Goal: Information Seeking & Learning: Check status

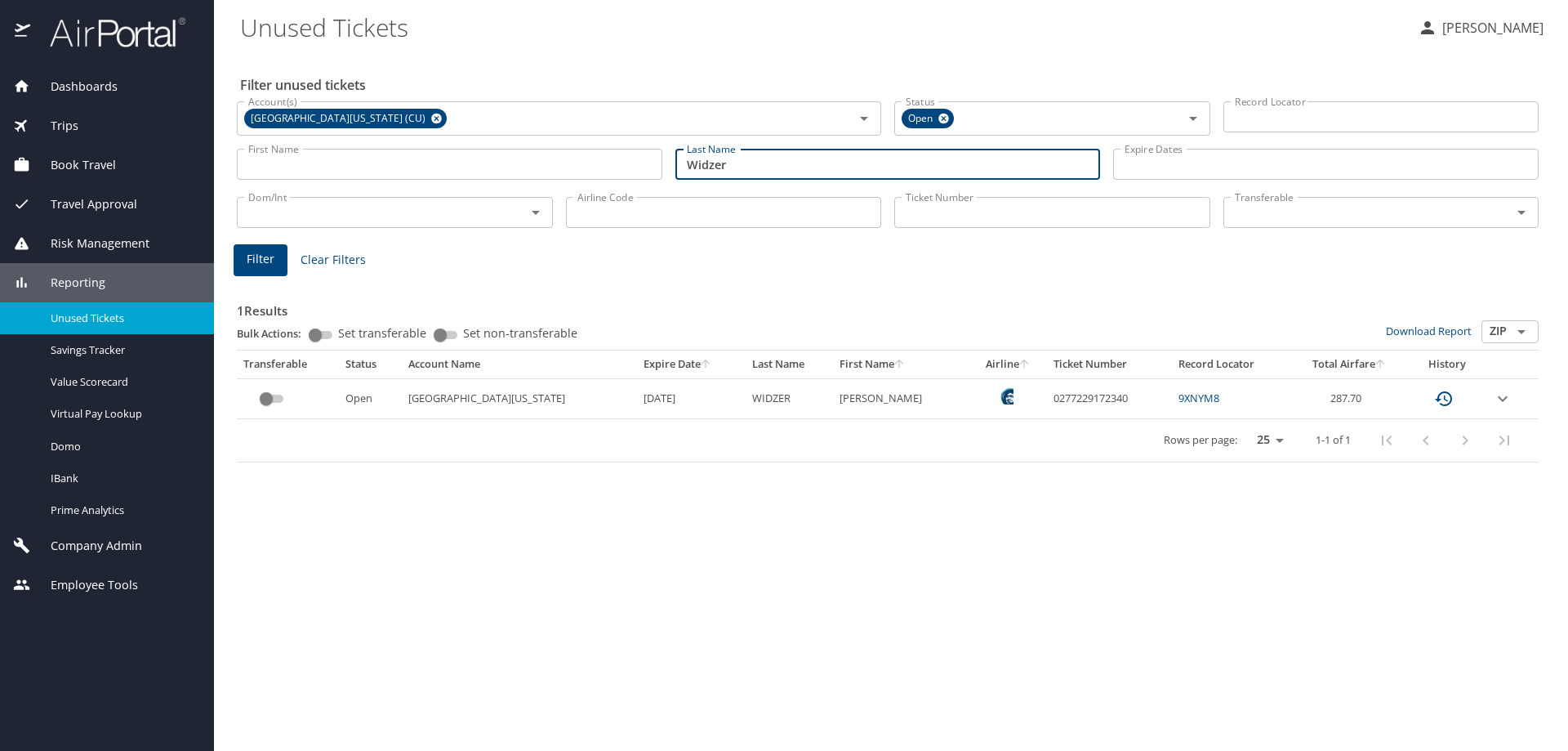
drag, startPoint x: 758, startPoint y: 159, endPoint x: 668, endPoint y: 168, distance: 90.4
click at [669, 168] on div "Last Name Widzer Last Name" at bounding box center [889, 165] width 439 height 58
type input "Gallagher"
click at [255, 265] on span "Filter" at bounding box center [261, 260] width 28 height 21
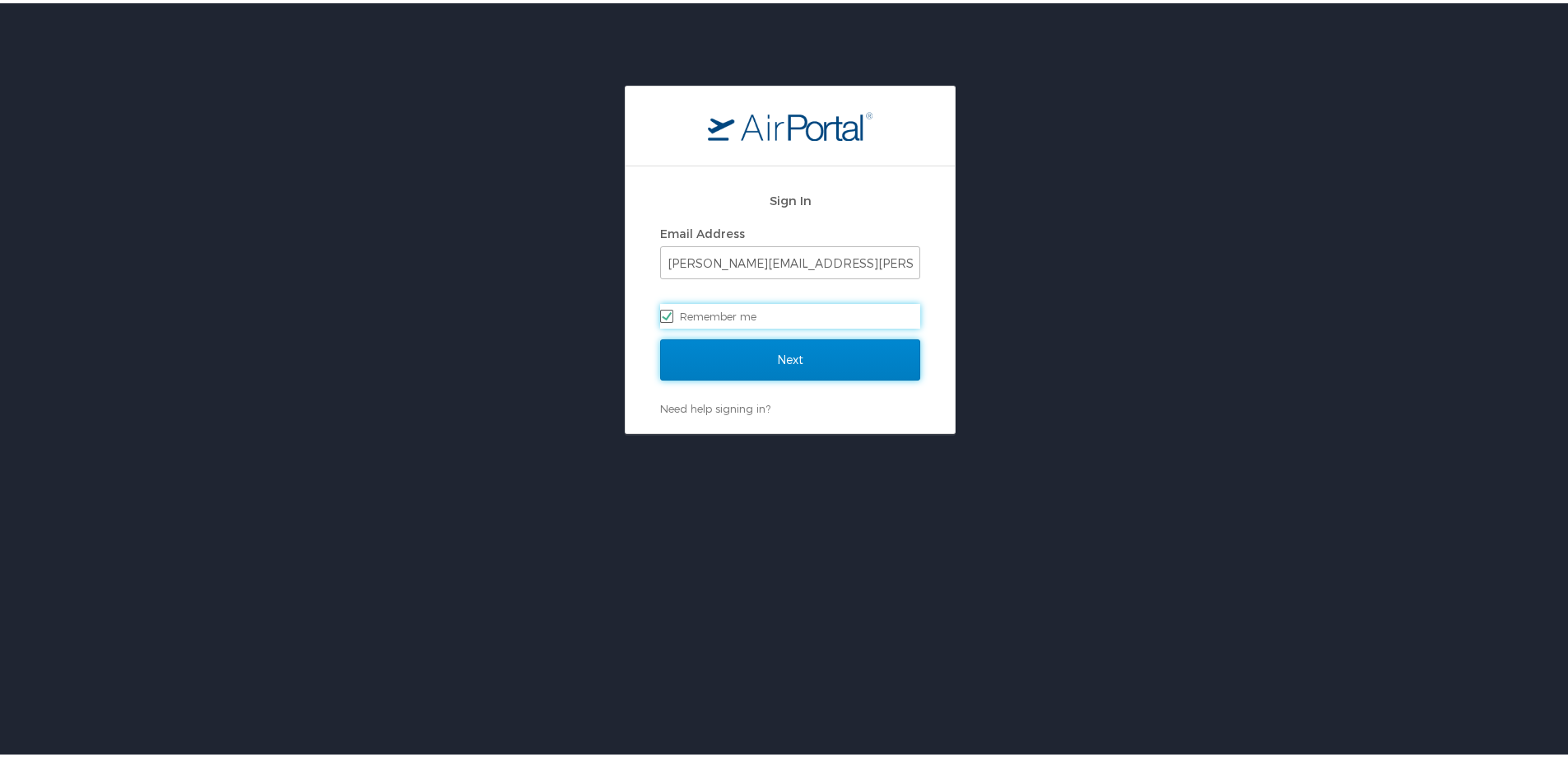
click at [737, 368] on input "Next" at bounding box center [790, 357] width 260 height 42
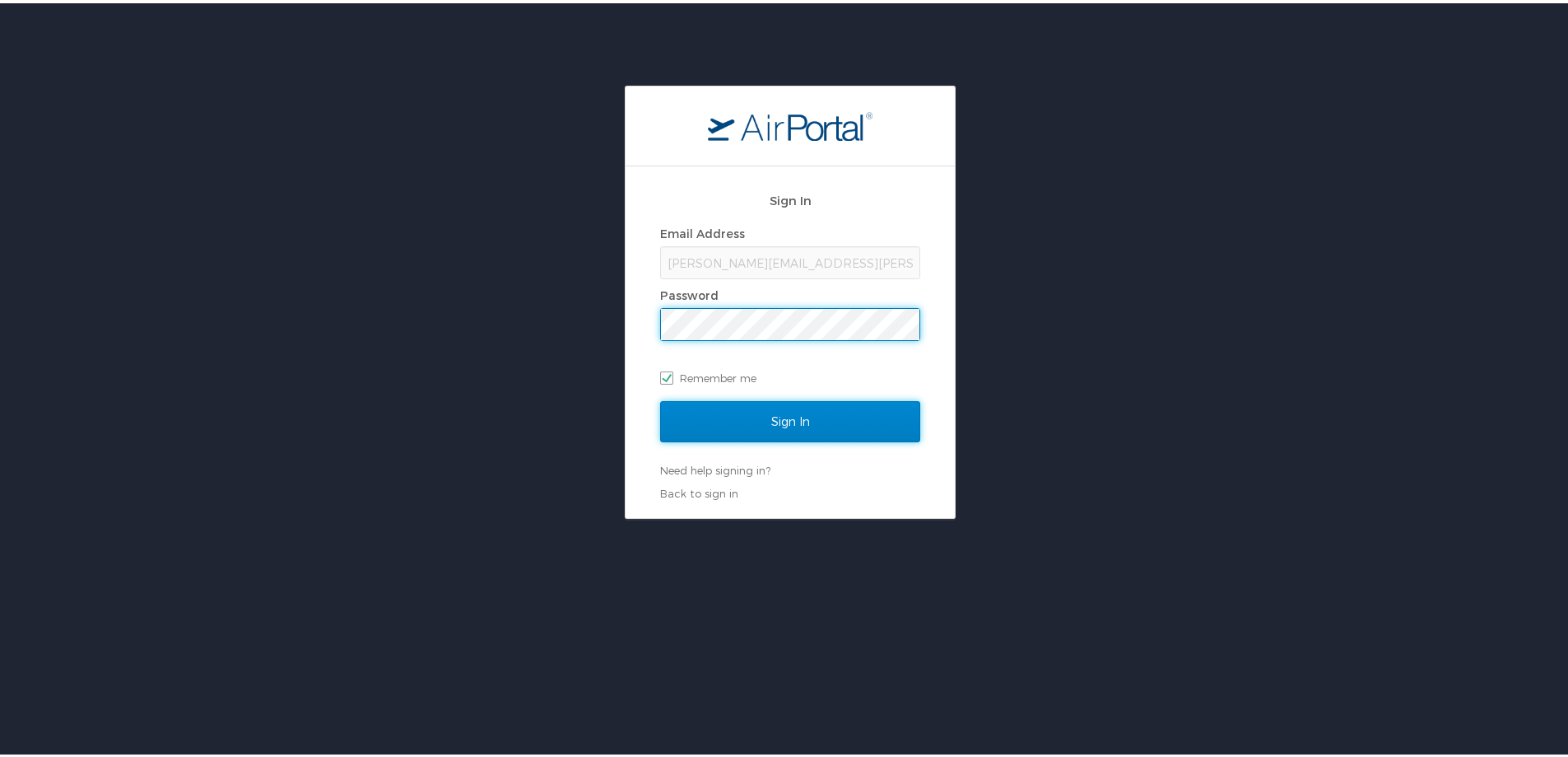
click at [688, 410] on input "Sign In" at bounding box center [790, 419] width 260 height 42
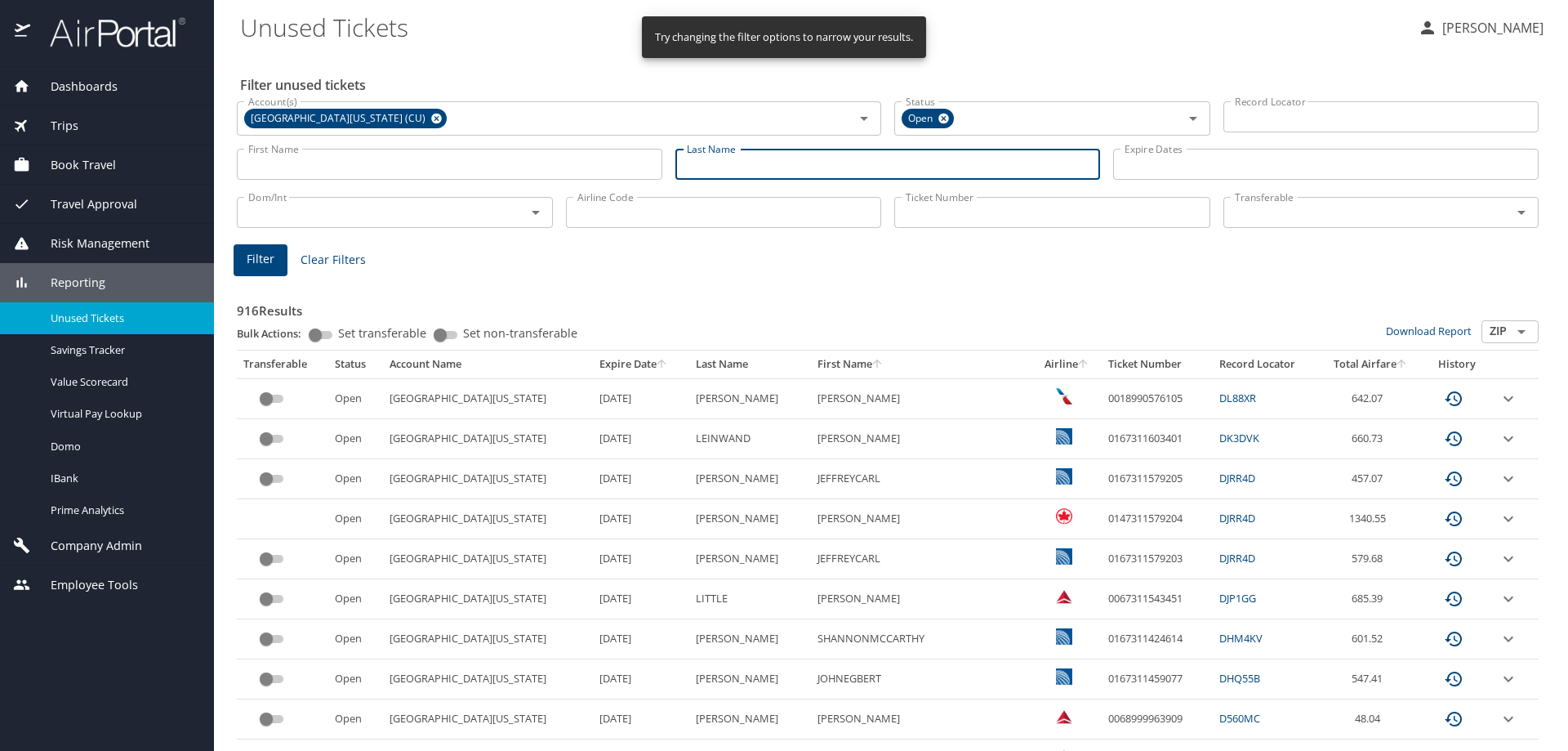
click at [740, 168] on input "Last Name" at bounding box center [889, 164] width 426 height 31
type input "Gallagher"
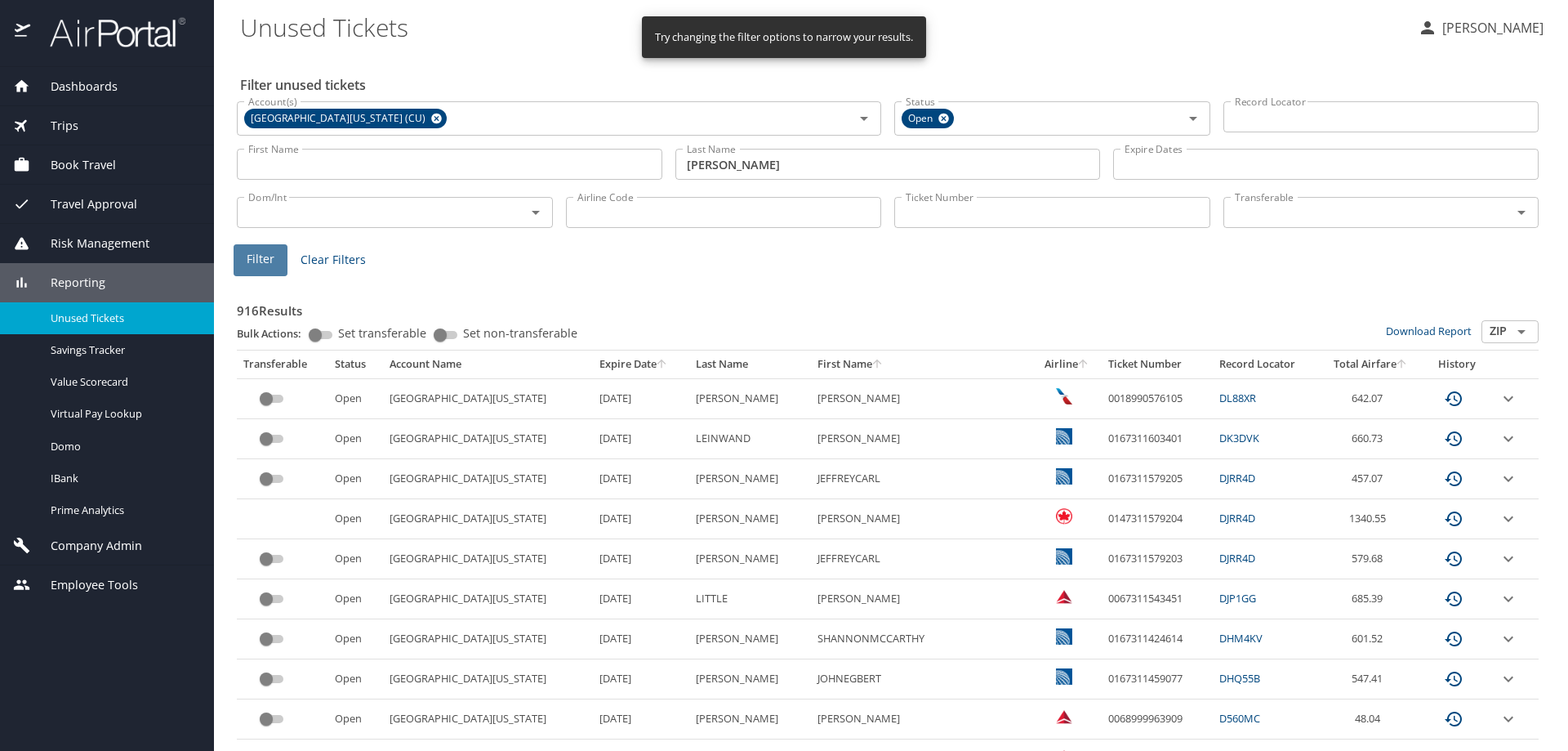
click at [272, 255] on span "Filter" at bounding box center [261, 260] width 28 height 21
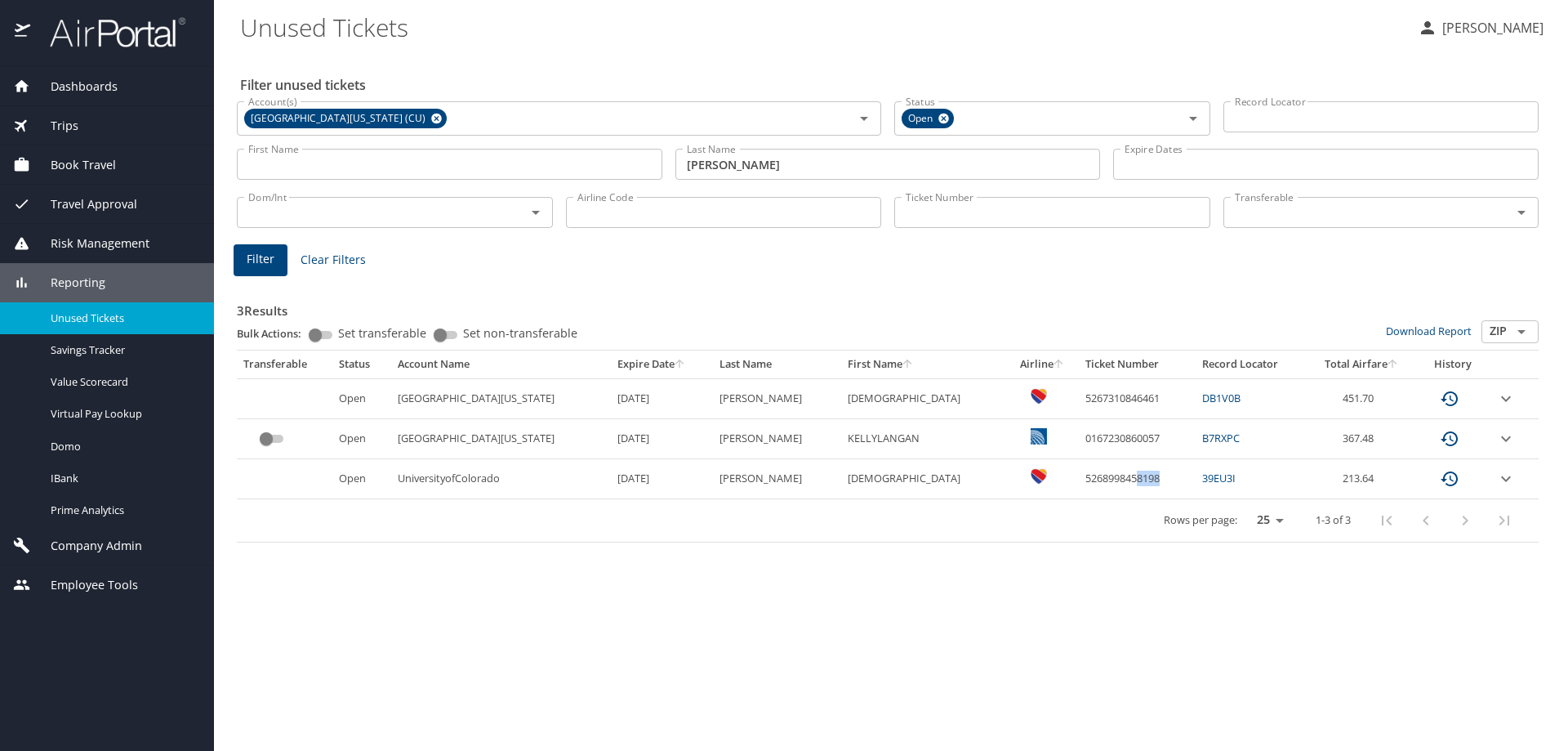
drag, startPoint x: 1108, startPoint y: 478, endPoint x: 1083, endPoint y: 473, distance: 25.5
click at [1083, 473] on td "5268998458198" at bounding box center [1137, 479] width 117 height 40
click at [1139, 488] on td "5268998458198" at bounding box center [1137, 479] width 117 height 40
drag, startPoint x: 1108, startPoint y: 478, endPoint x: 1028, endPoint y: 479, distance: 80.0
click at [1079, 479] on td "5268998458198" at bounding box center [1137, 479] width 117 height 40
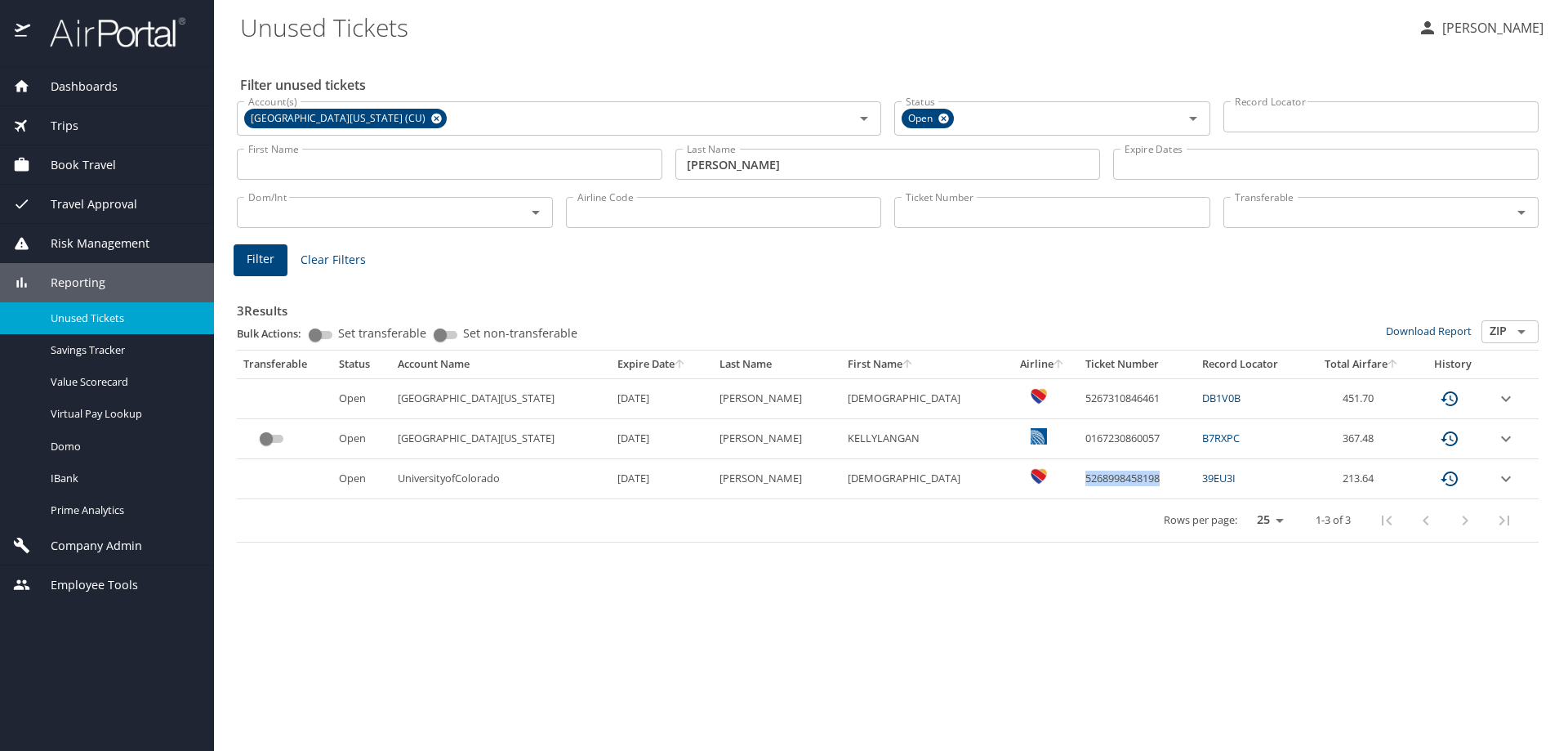
copy td "5268998458198"
click at [1019, 526] on div "Rows per page: 25 50 100 1-3 of 3" at bounding box center [885, 519] width 1282 height 42
drag, startPoint x: 1110, startPoint y: 479, endPoint x: 1027, endPoint y: 481, distance: 83.0
click at [1079, 481] on td "5268998458198" at bounding box center [1137, 479] width 117 height 40
copy td "5268998458198"
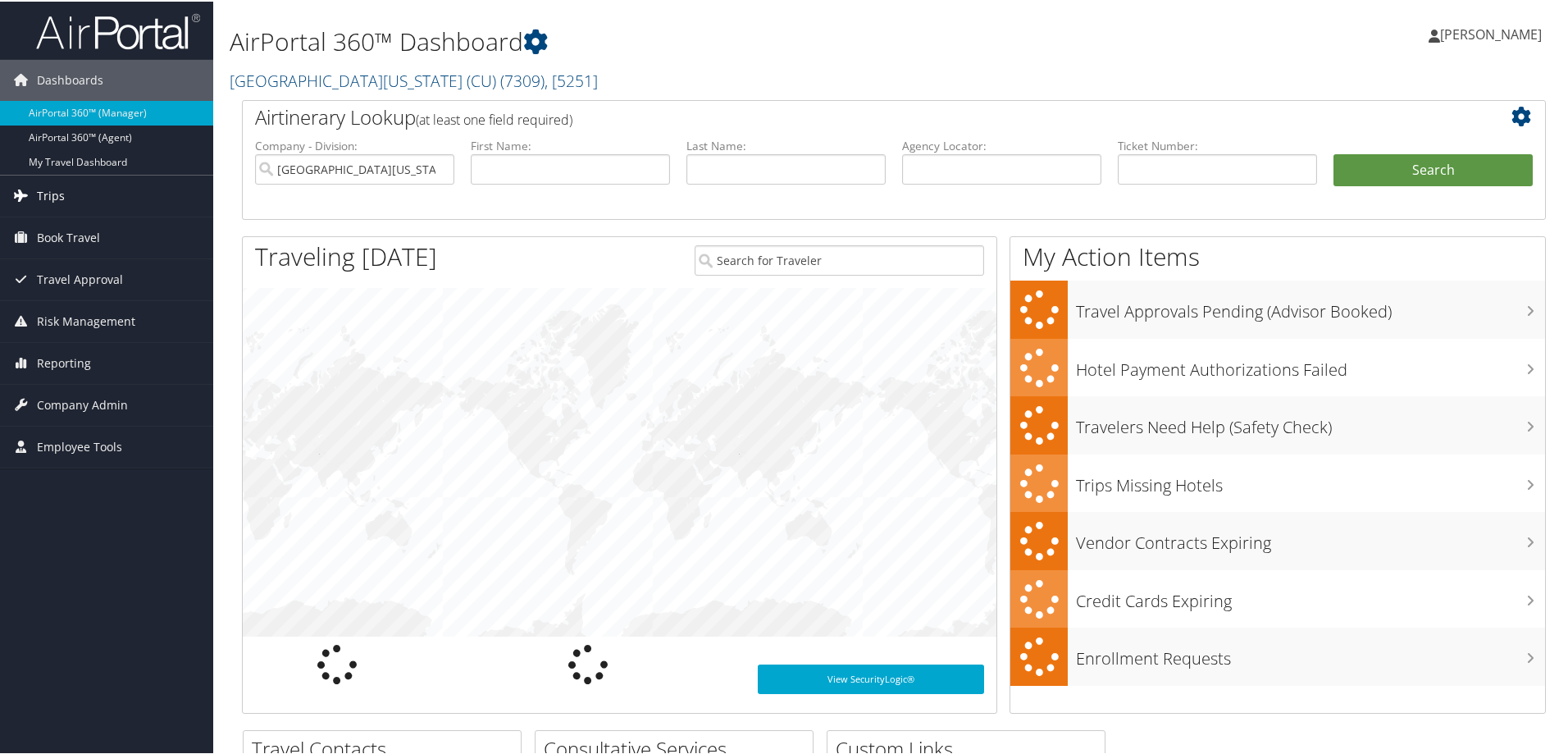
click at [51, 195] on span "Trips" at bounding box center [51, 195] width 28 height 41
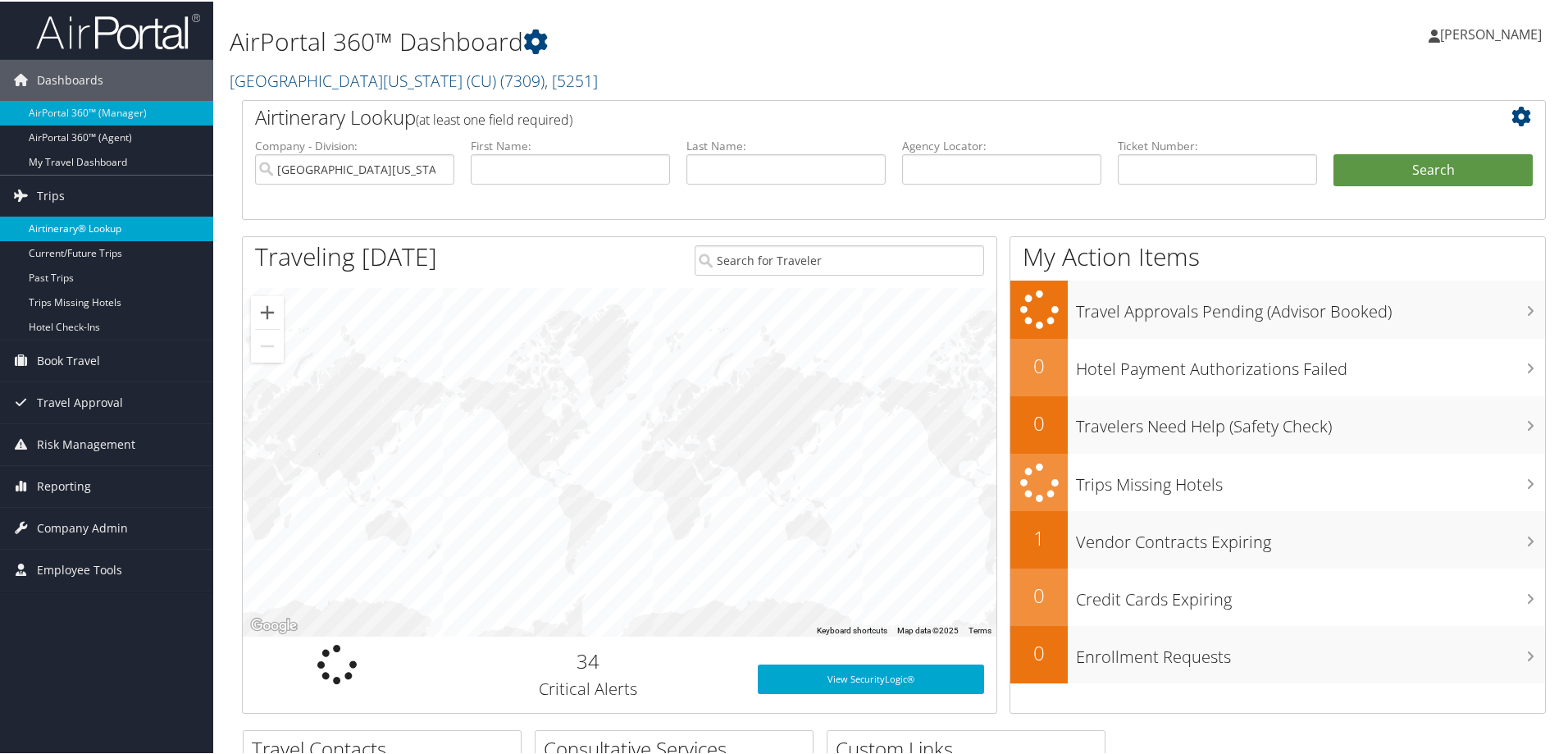
click at [88, 225] on link "Airtinerary® Lookup" at bounding box center [106, 227] width 214 height 24
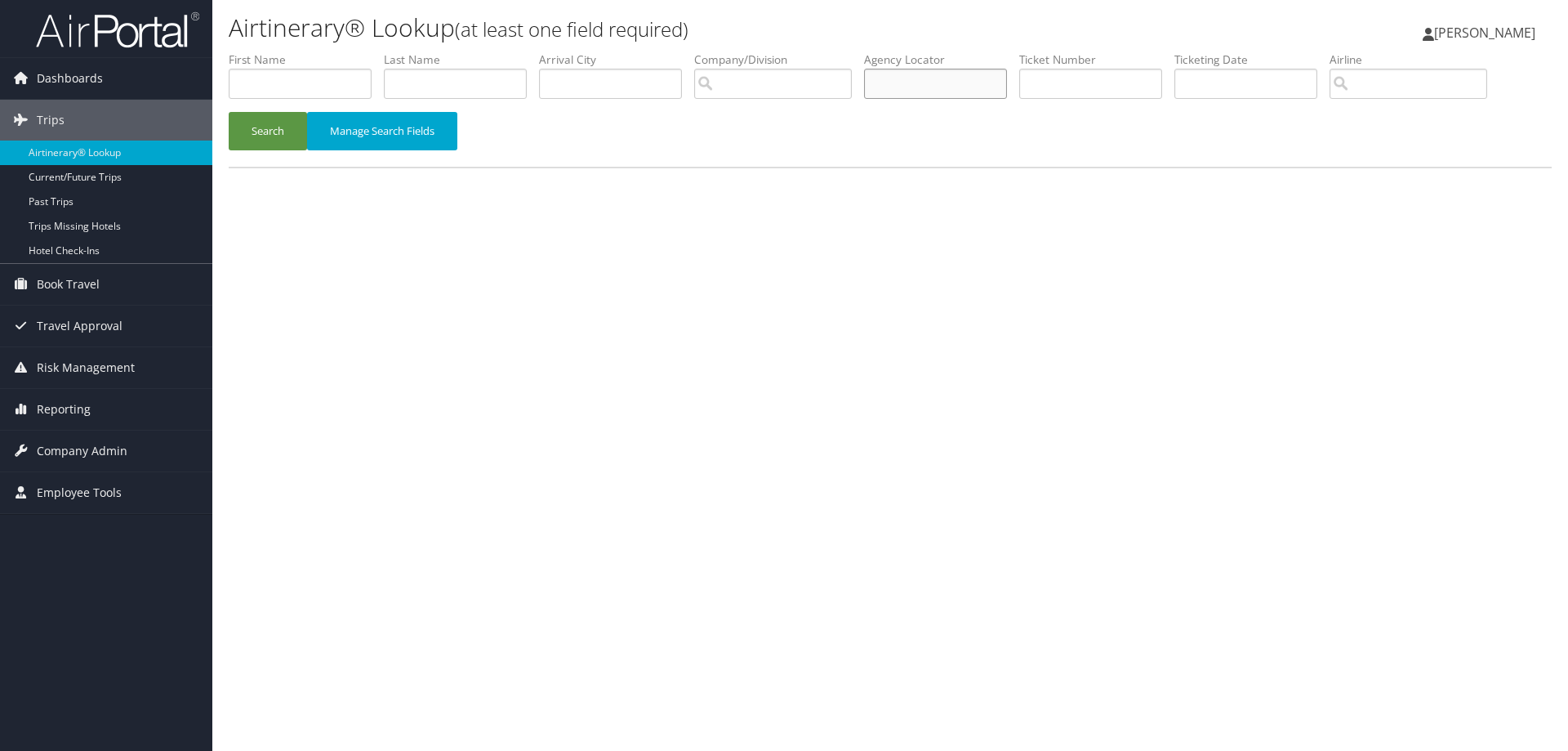
click at [916, 88] on input "text" at bounding box center [935, 83] width 142 height 30
click at [1073, 90] on input "text" at bounding box center [1090, 83] width 142 height 30
paste input "5268998458198"
click at [285, 124] on button "Search" at bounding box center [268, 130] width 79 height 38
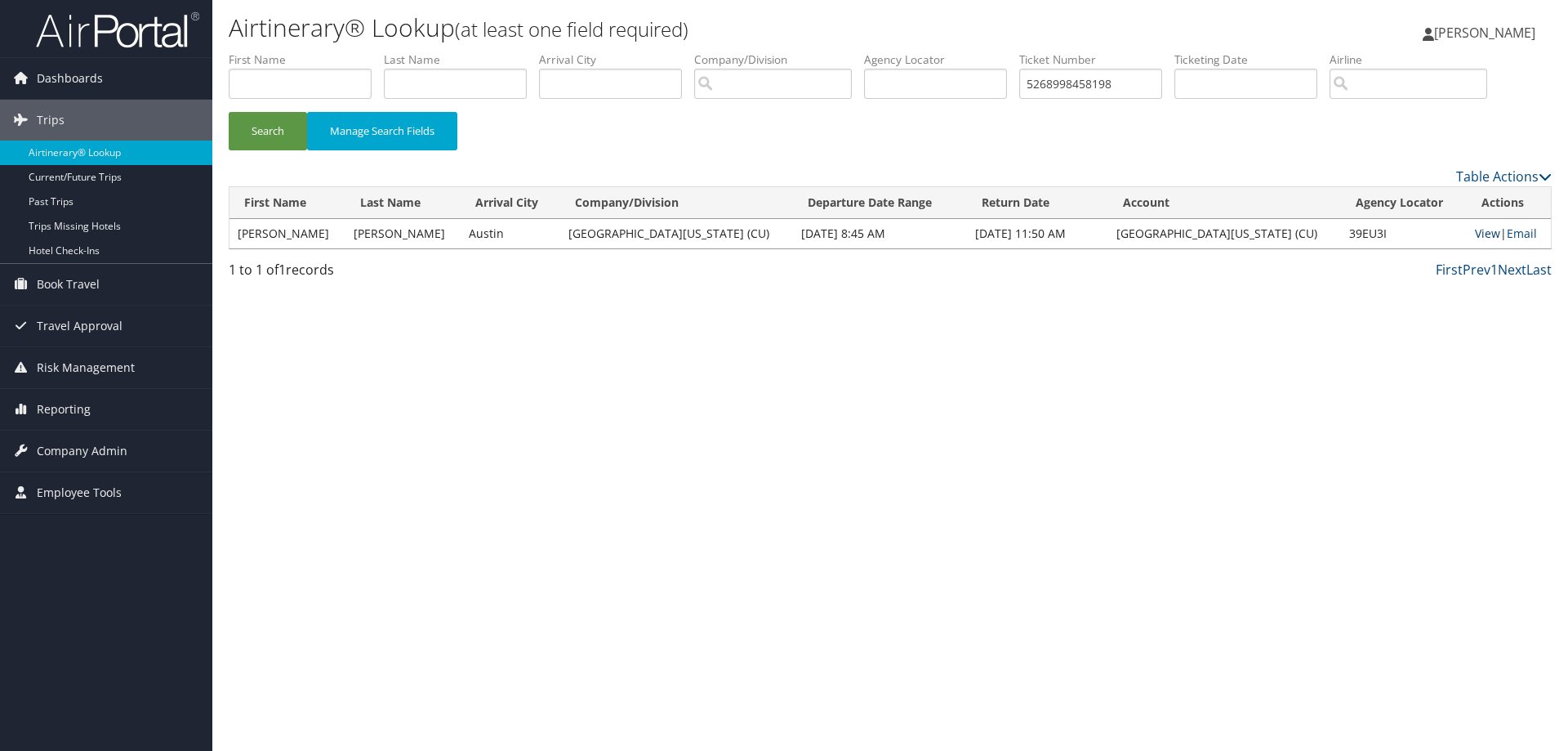
click at [1475, 232] on link "View" at bounding box center [1487, 233] width 25 height 16
drag, startPoint x: 1128, startPoint y: 82, endPoint x: 1036, endPoint y: 85, distance: 92.0
click at [1036, 85] on input "5268998458198" at bounding box center [1090, 83] width 142 height 30
paste input "0067310651123"
type input "0067310651123"
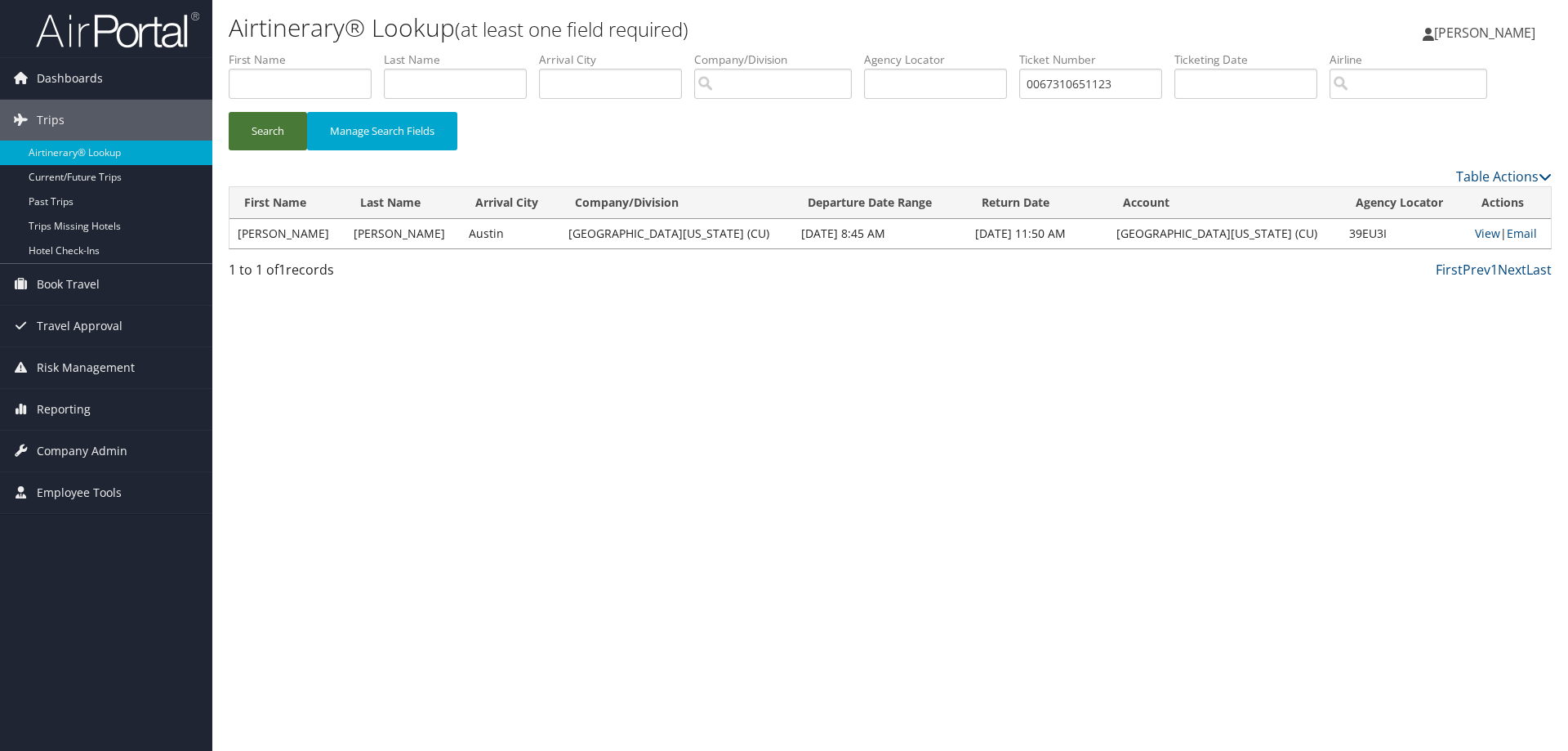
click at [246, 130] on button "Search" at bounding box center [268, 130] width 79 height 38
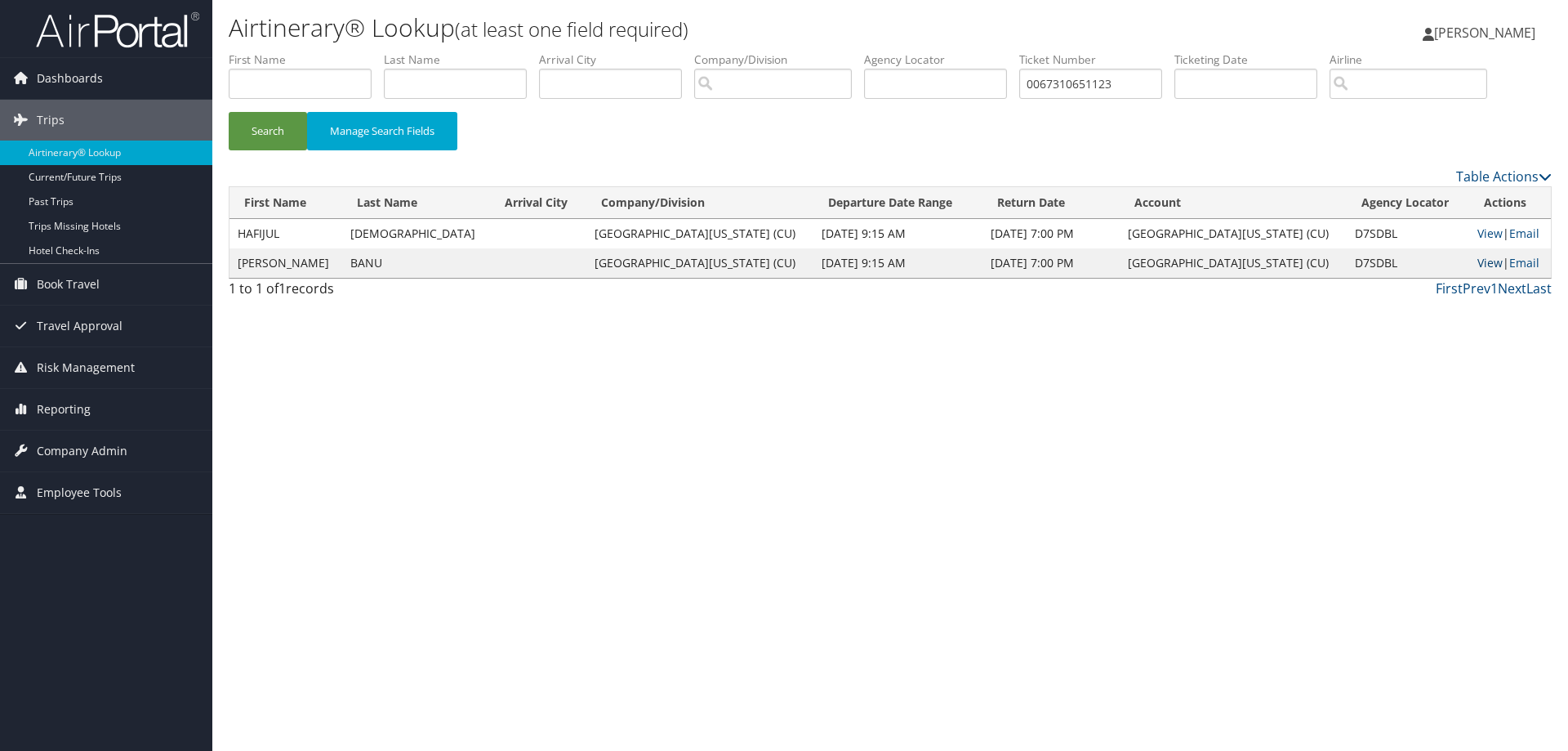
click at [1477, 264] on link "View" at bounding box center [1489, 263] width 25 height 16
click at [63, 411] on span "Reporting" at bounding box center [64, 410] width 54 height 41
click at [81, 447] on link "Unused Tickets" at bounding box center [106, 442] width 213 height 24
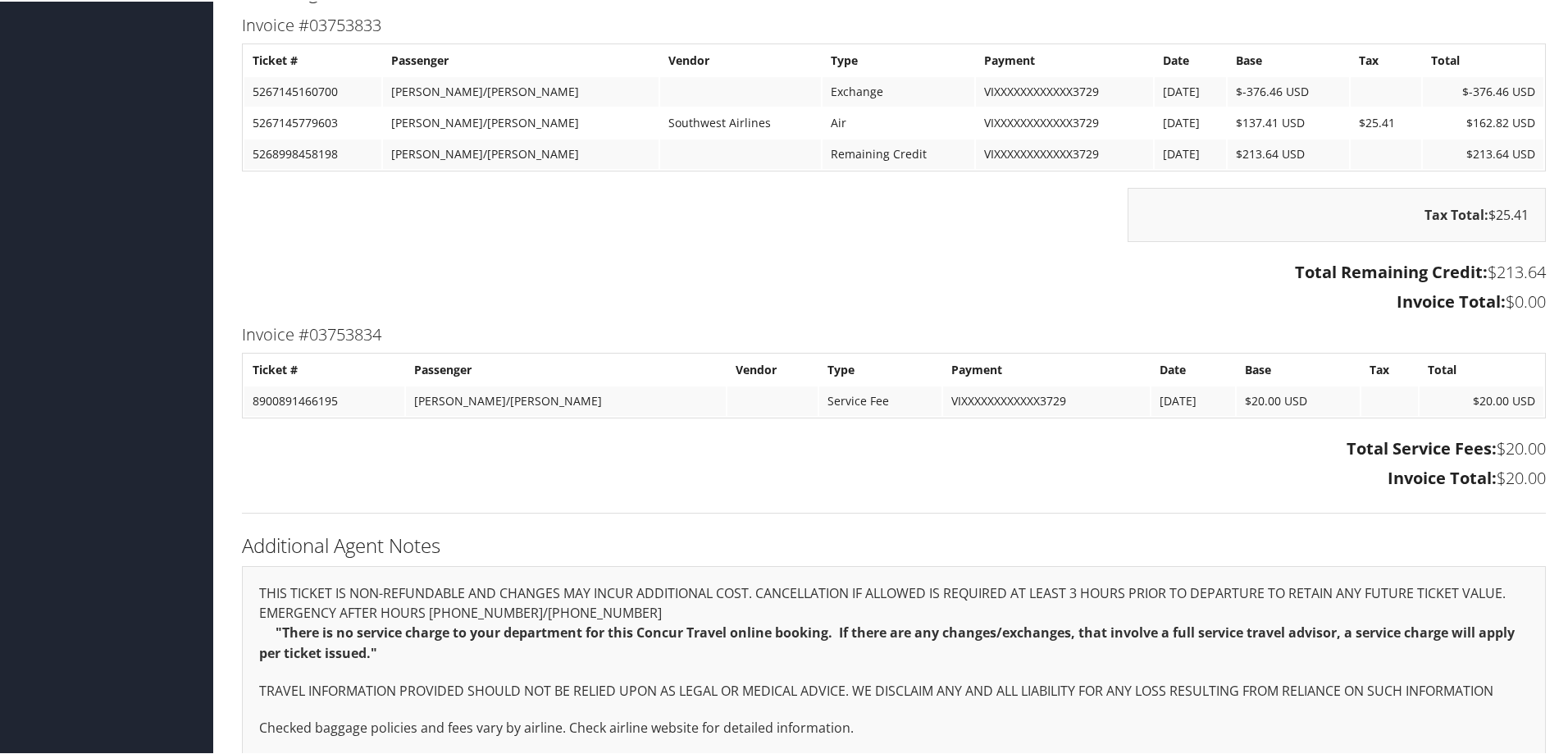
scroll to position [975, 0]
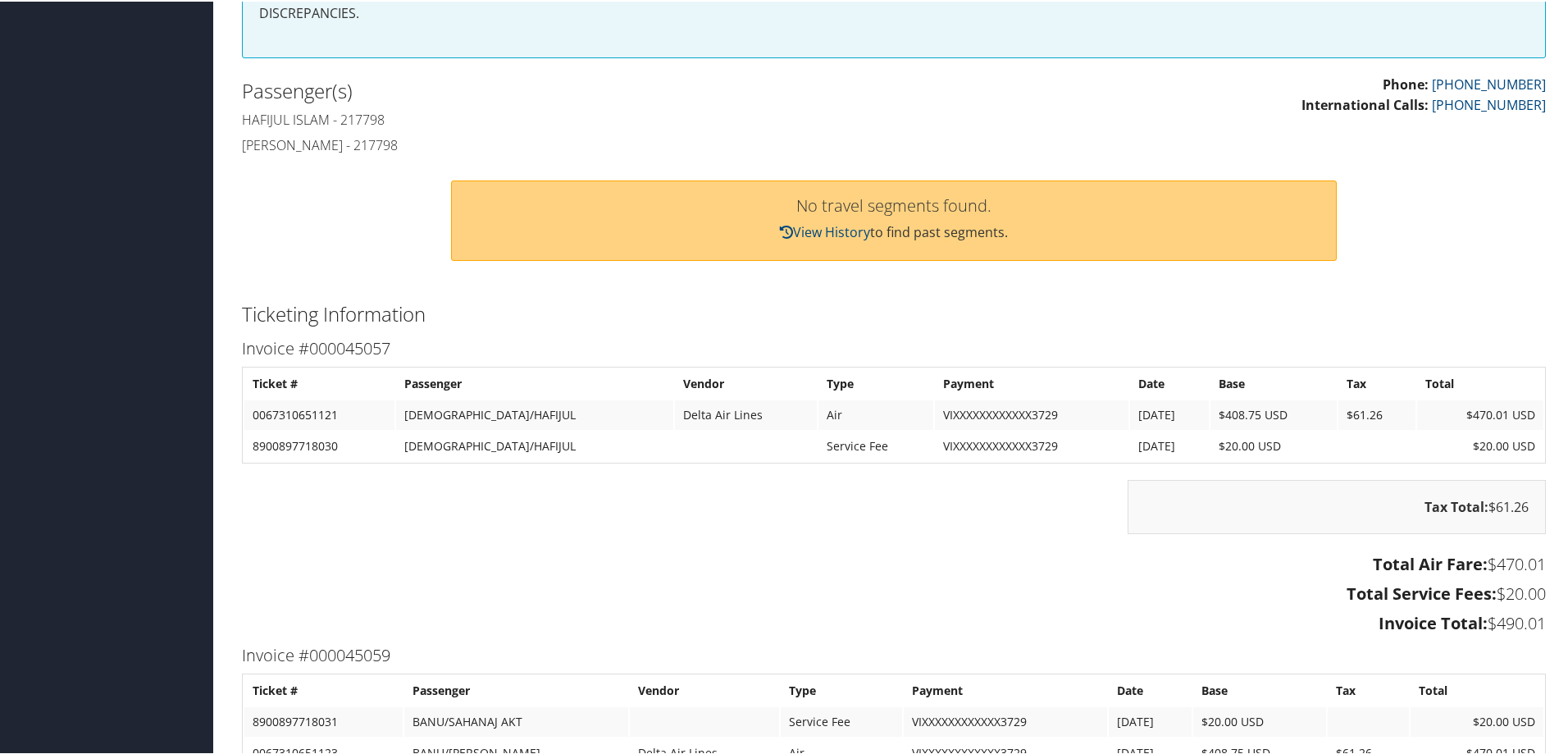
scroll to position [1067, 0]
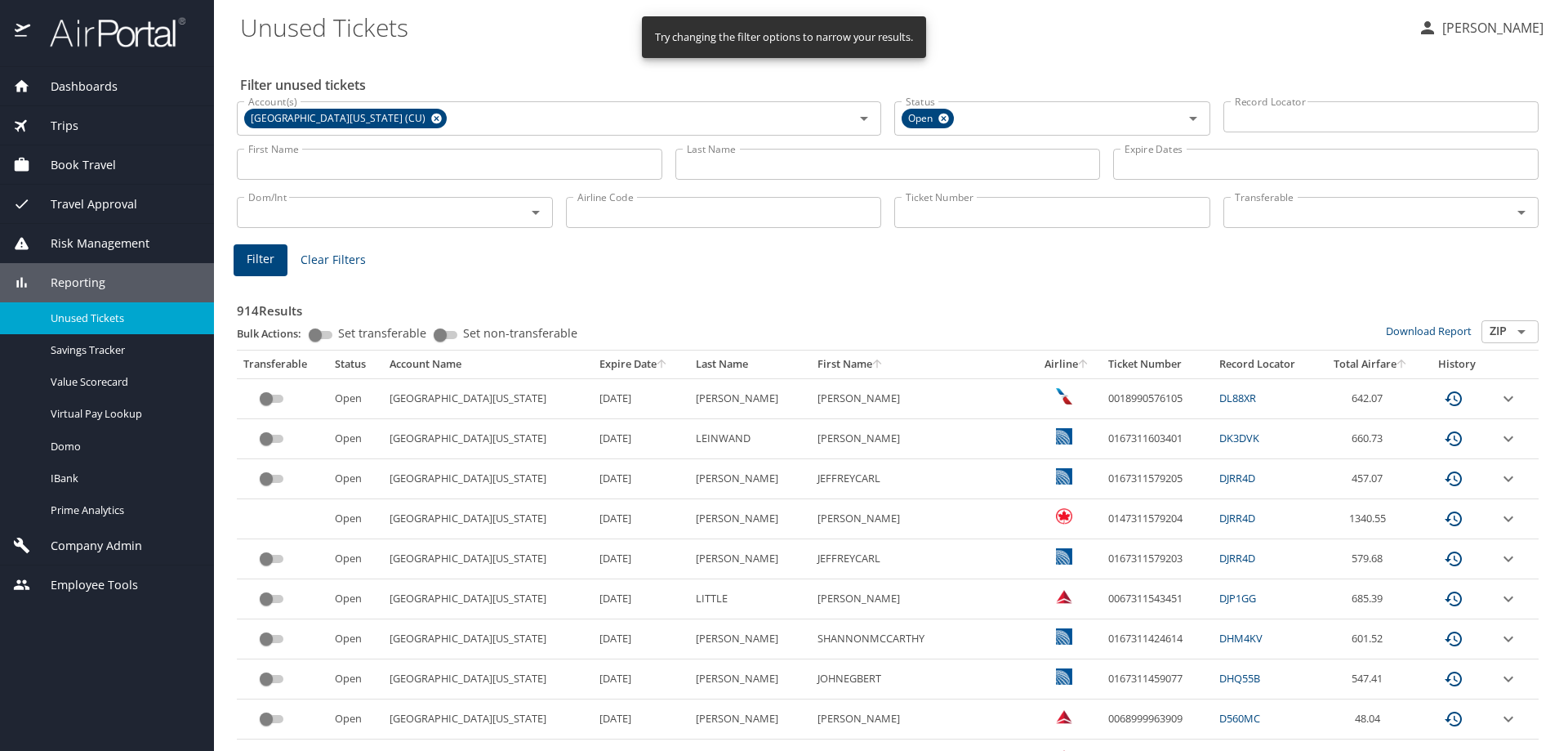
click at [725, 169] on input "Last Name" at bounding box center [889, 164] width 426 height 31
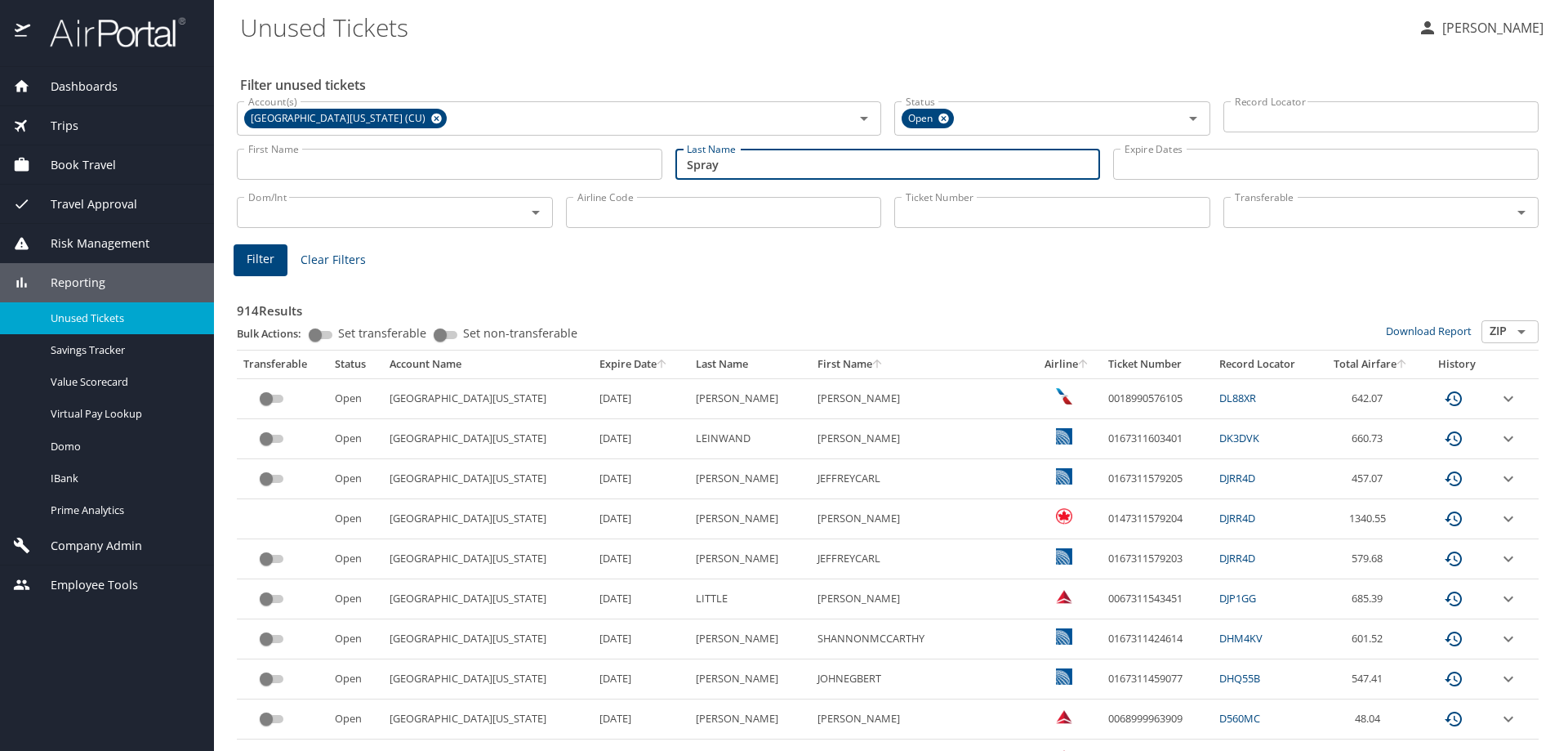
type input "Spray"
click at [272, 254] on span "Filter" at bounding box center [261, 260] width 28 height 21
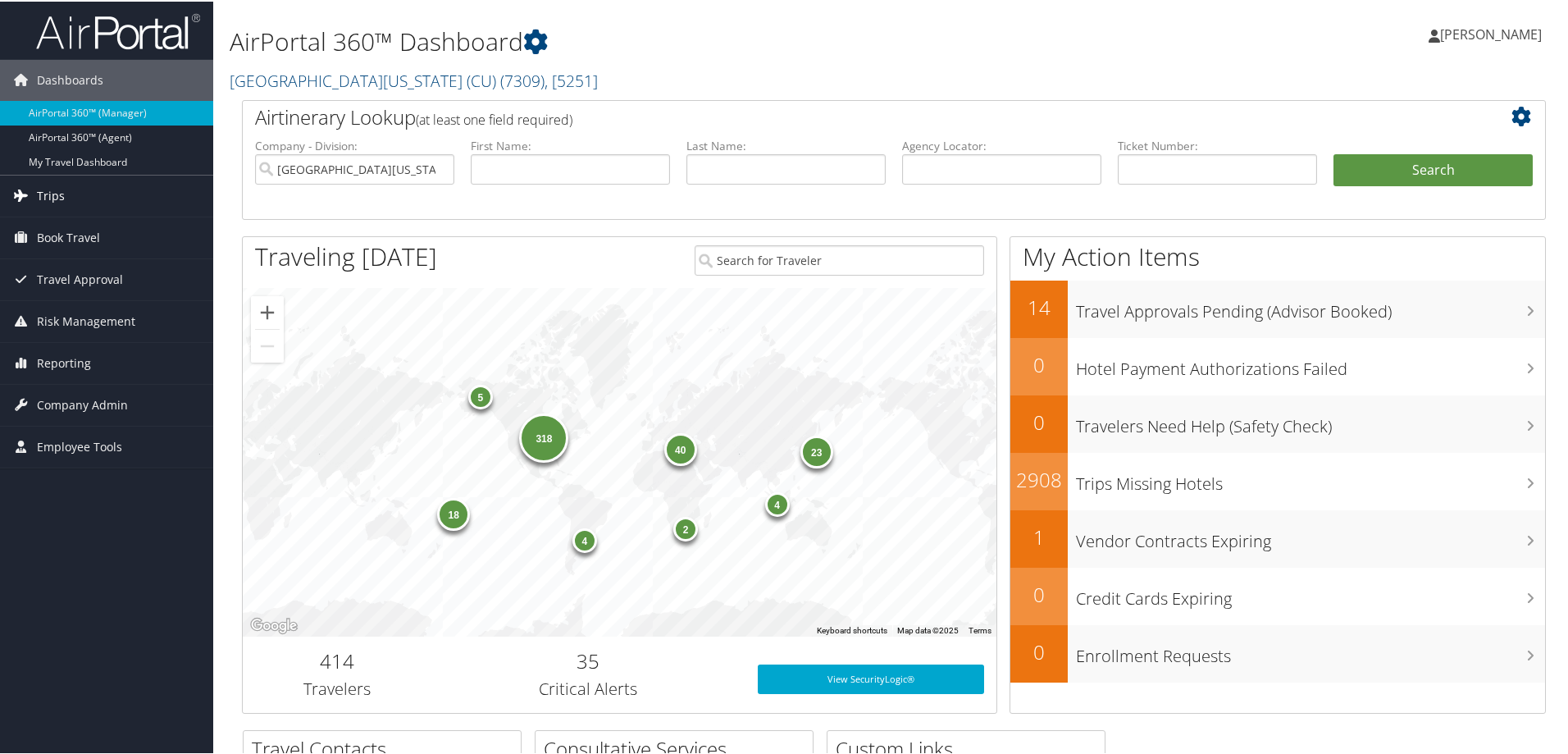
click at [43, 184] on span "Trips" at bounding box center [51, 195] width 28 height 41
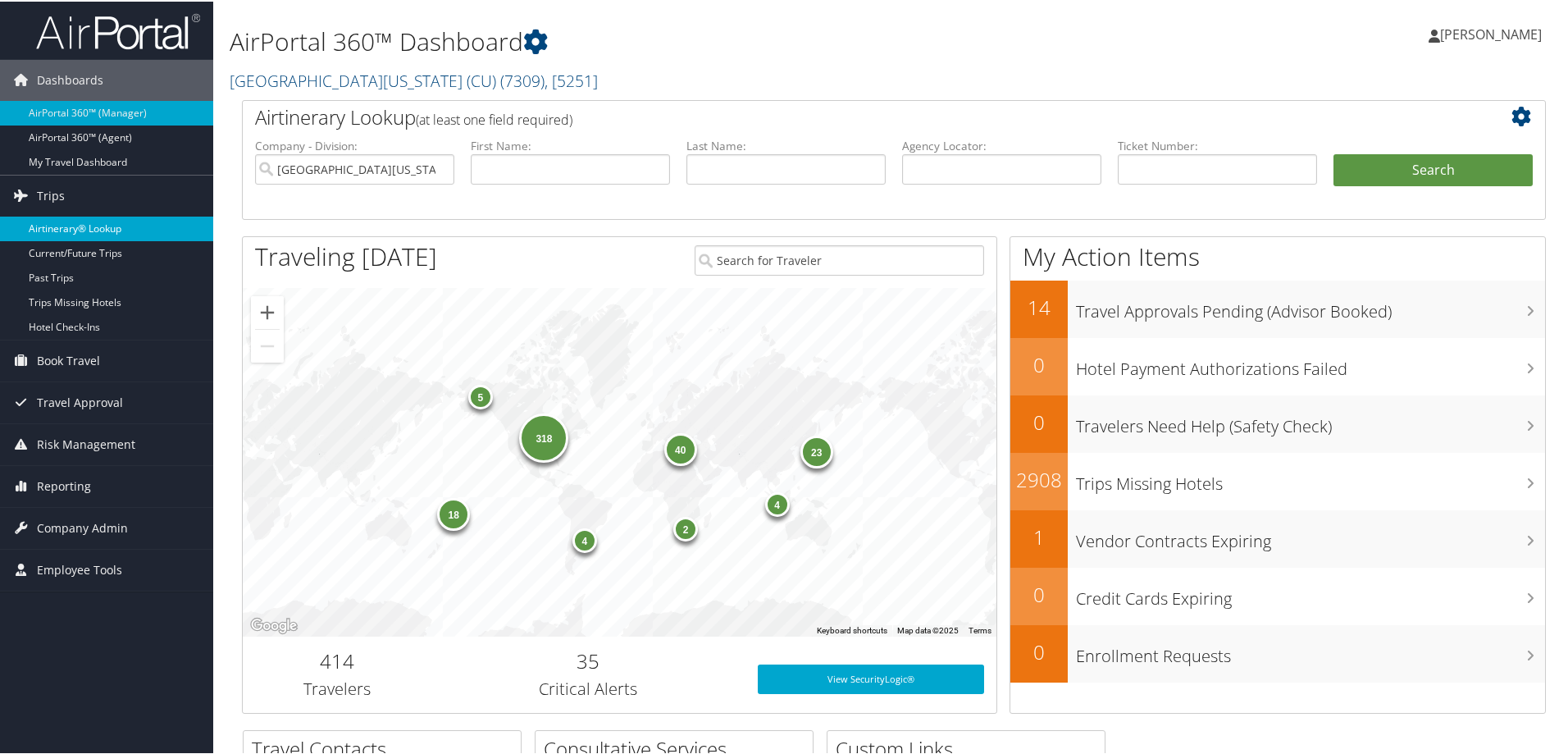
click at [82, 221] on link "Airtinerary® Lookup" at bounding box center [106, 227] width 214 height 24
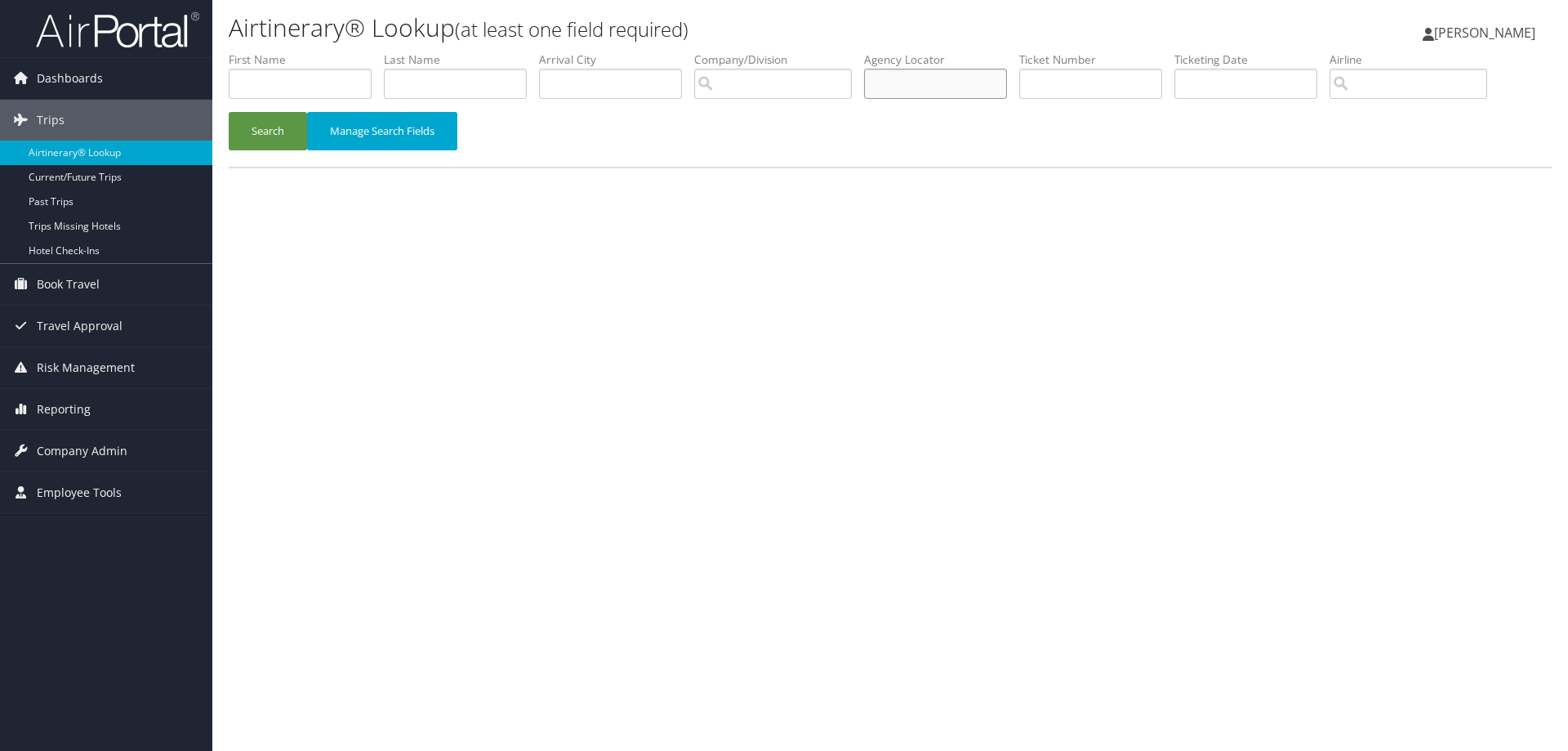
click at [936, 89] on input "text" at bounding box center [935, 83] width 142 height 30
type input "CM06VF"
click at [259, 133] on button "Search" at bounding box center [268, 130] width 79 height 38
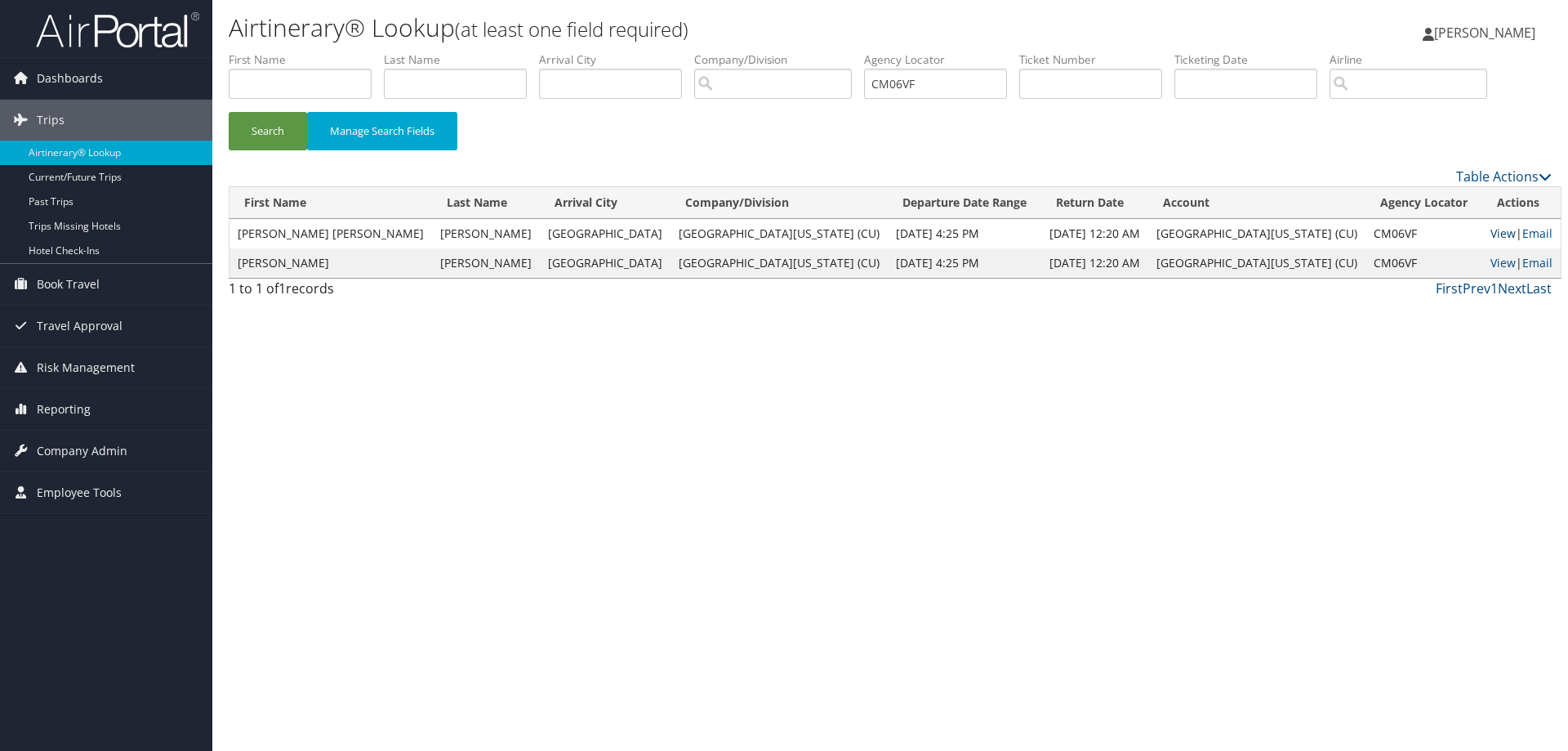
click at [1490, 232] on link "View" at bounding box center [1502, 233] width 25 height 16
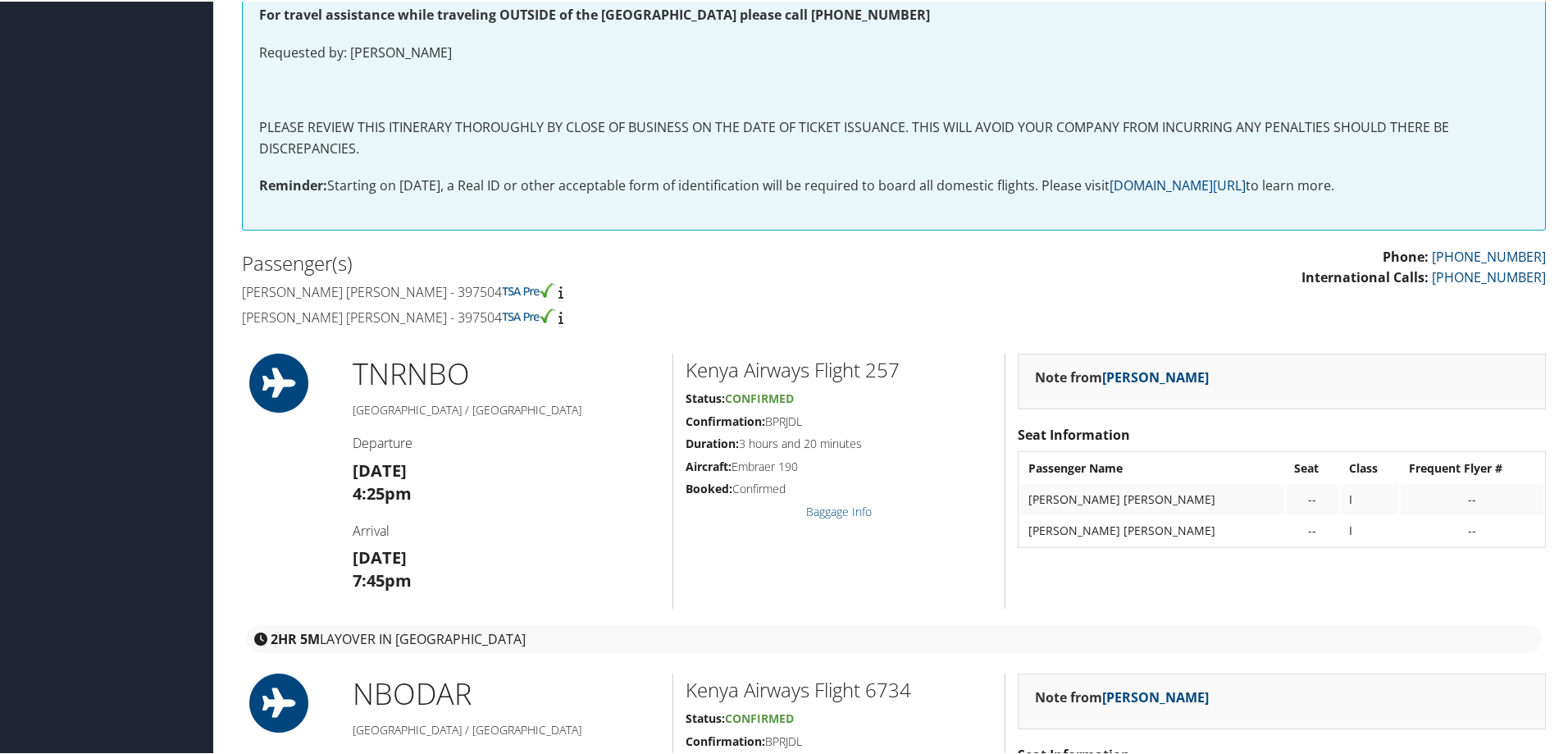
scroll to position [82, 0]
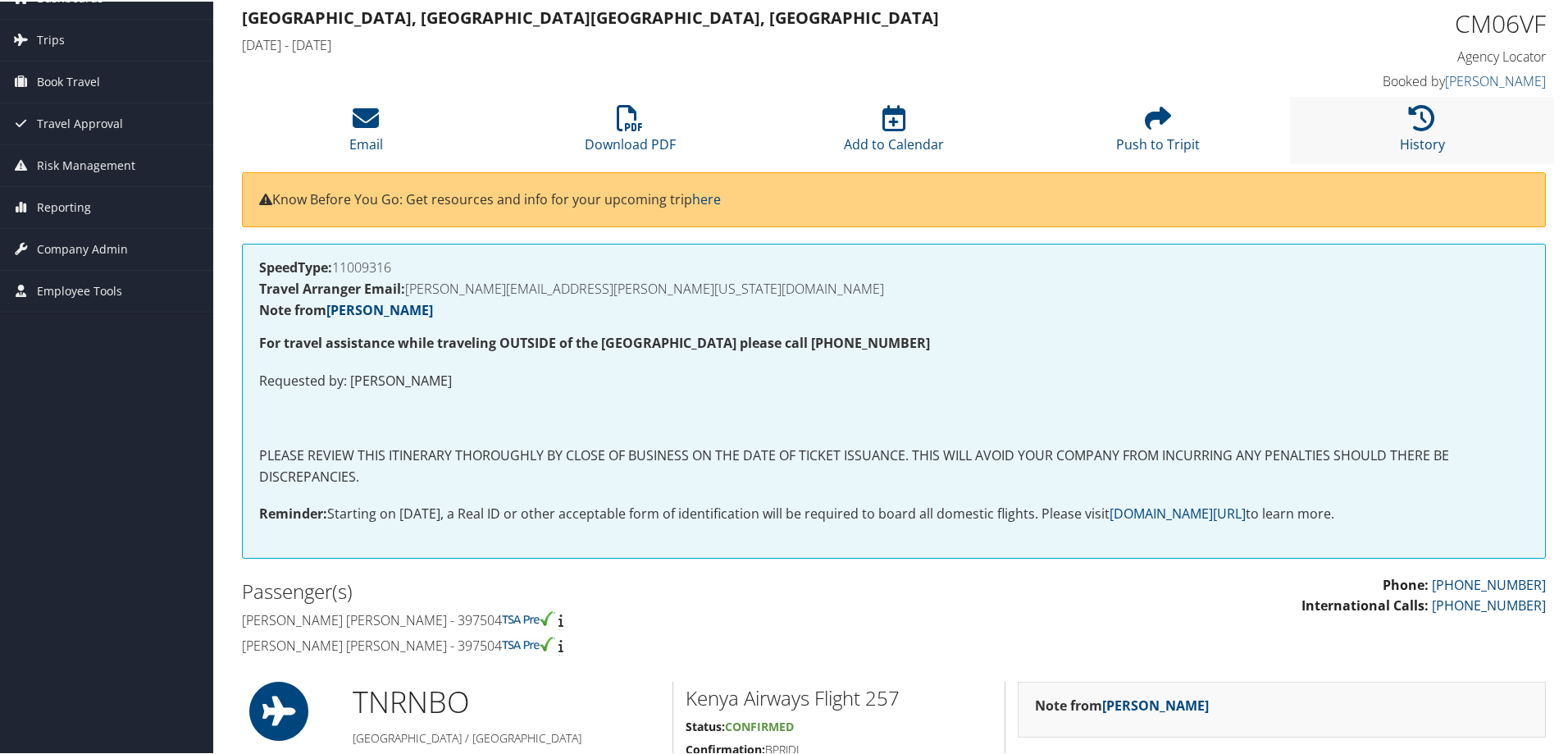
click at [1438, 122] on li "History" at bounding box center [1422, 128] width 264 height 67
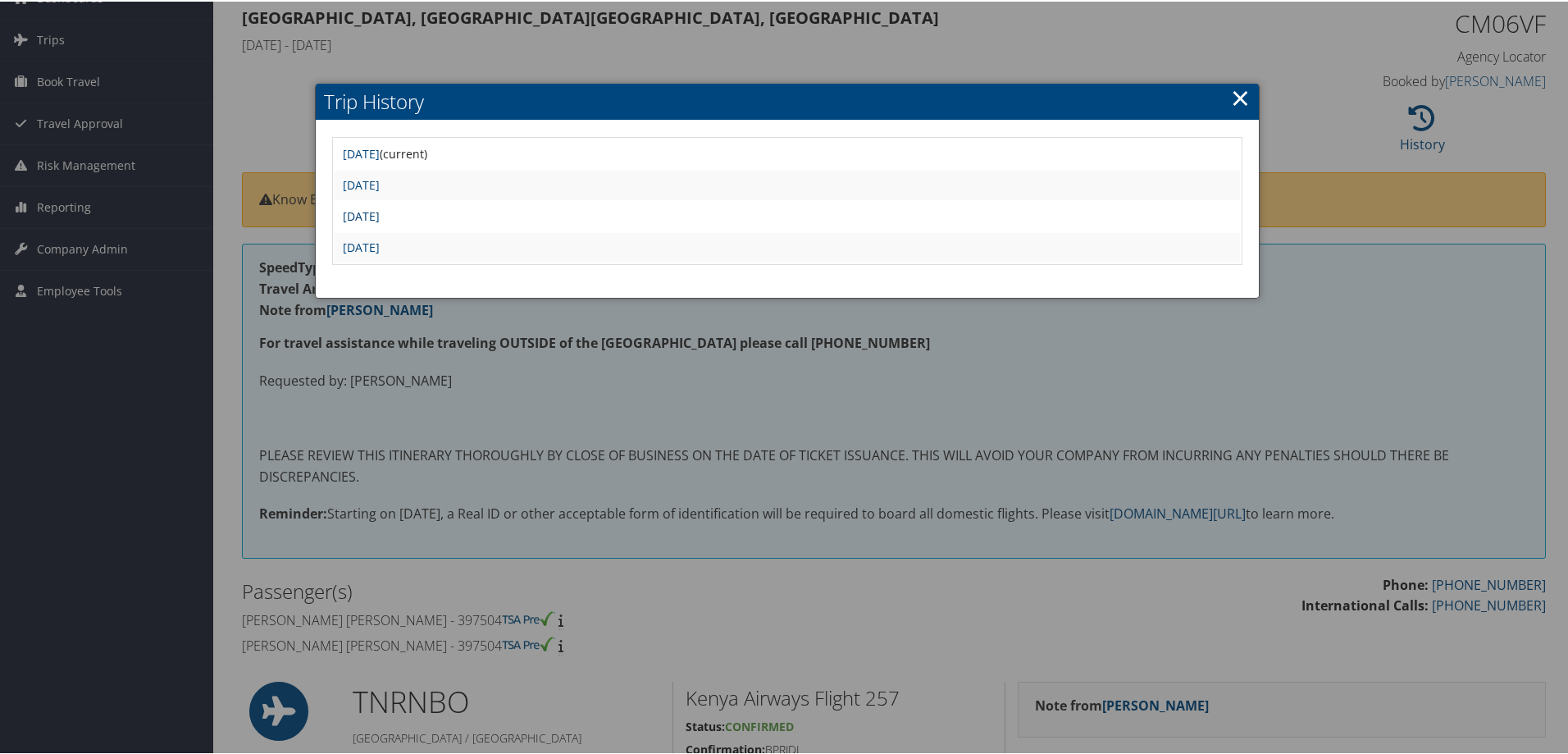
click at [370, 214] on link "[DATE]" at bounding box center [360, 215] width 37 height 16
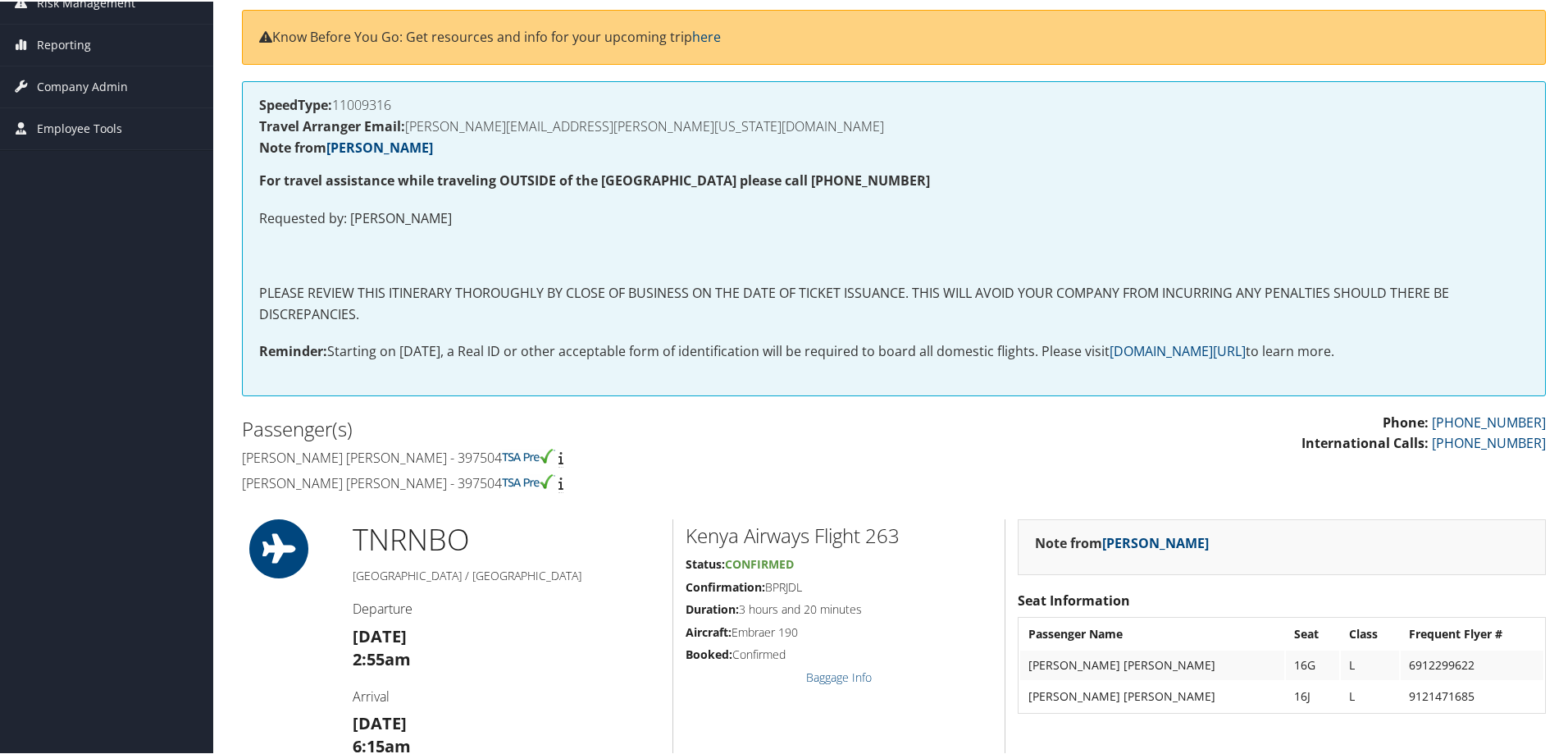
scroll to position [82, 0]
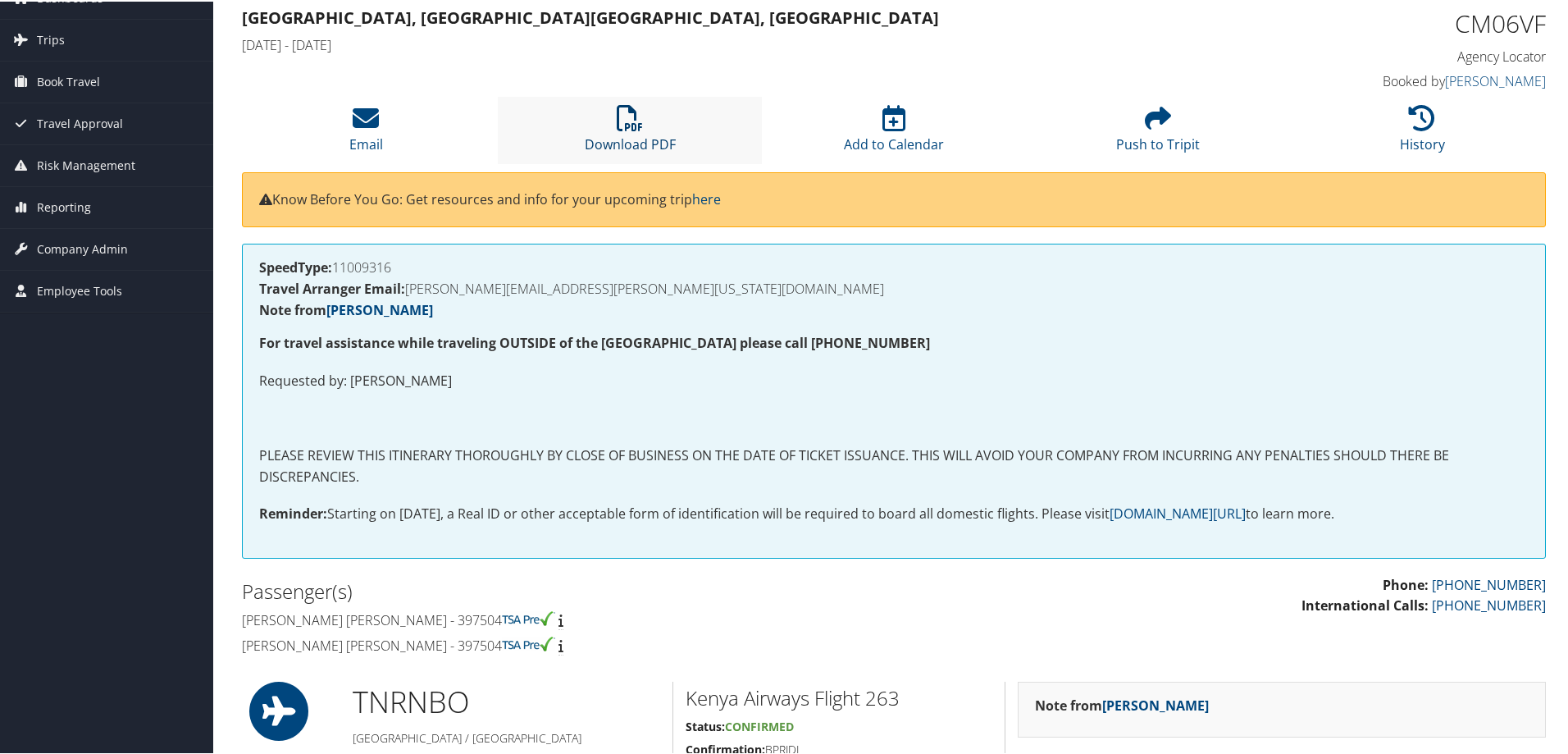
click at [634, 122] on icon at bounding box center [630, 117] width 26 height 26
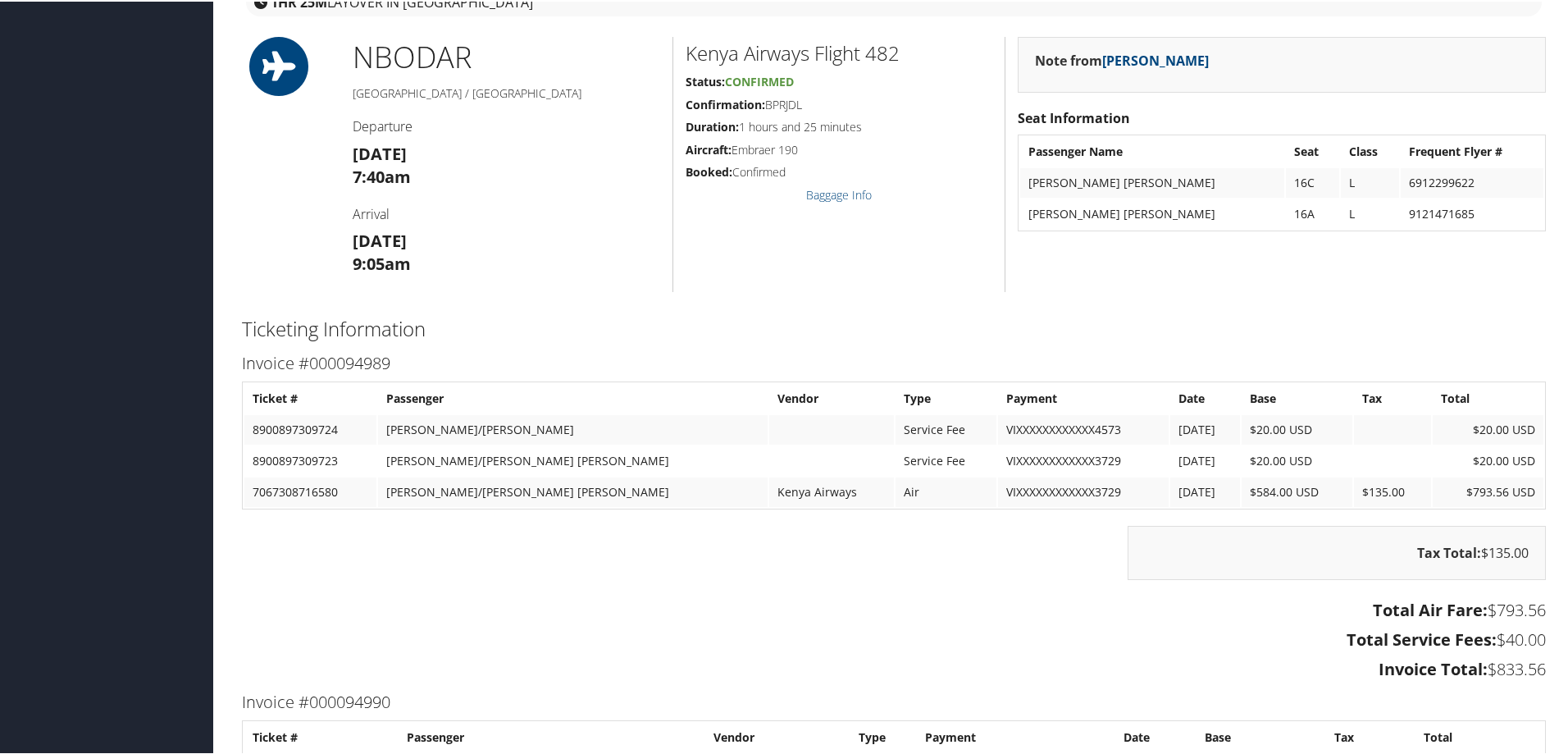
scroll to position [1394, 0]
